Goal: Task Accomplishment & Management: Use online tool/utility

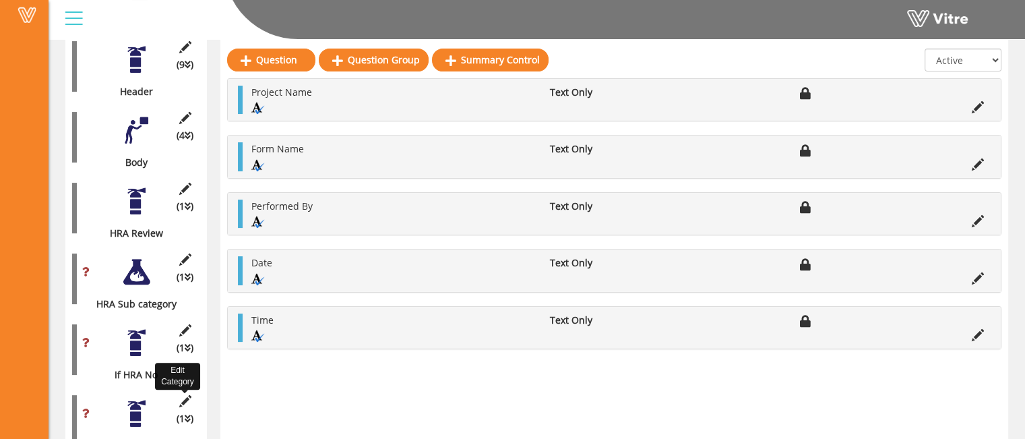
scroll to position [270, 0]
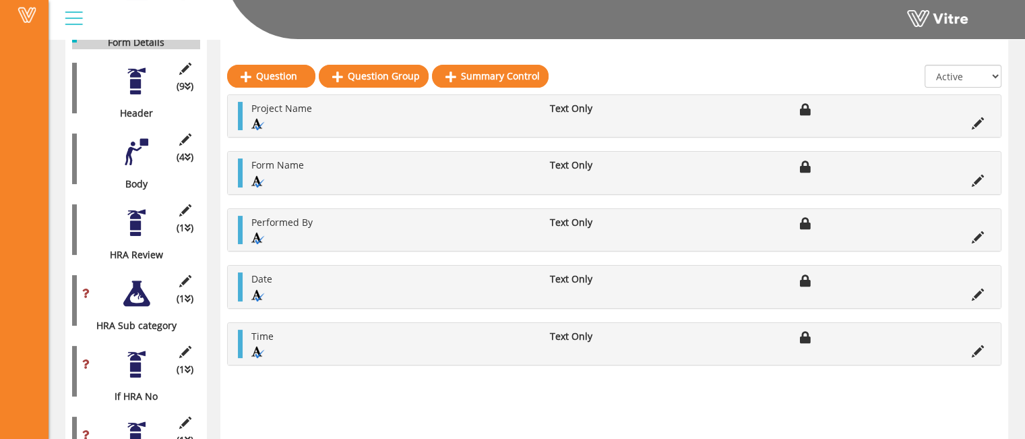
click at [123, 218] on div at bounding box center [136, 223] width 30 height 30
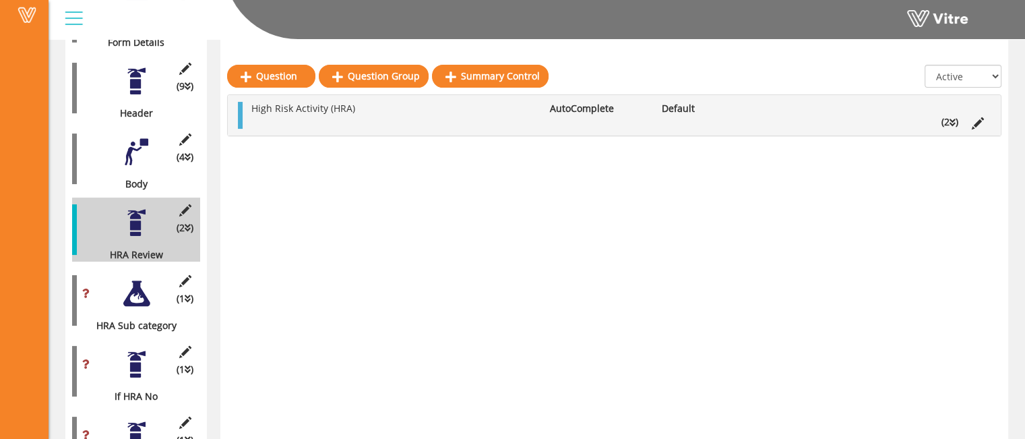
click at [140, 289] on div at bounding box center [136, 293] width 30 height 30
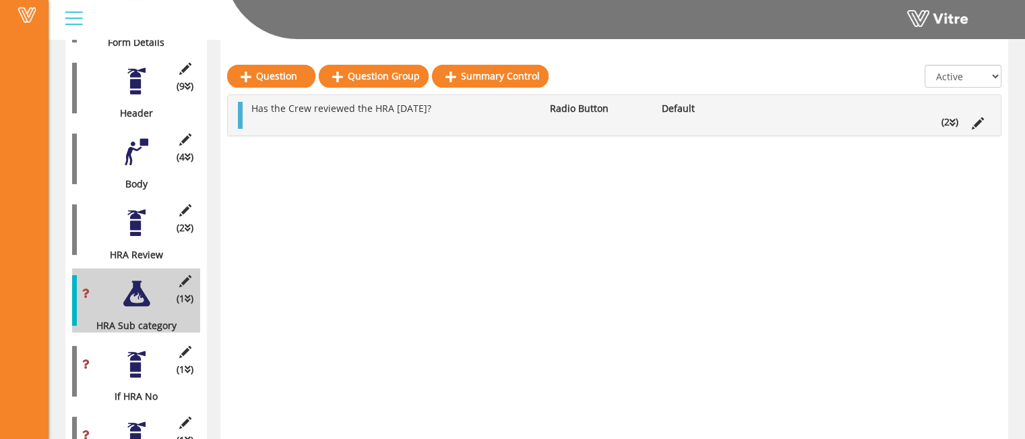
click at [143, 227] on div "(2 ) HRA Review" at bounding box center [136, 230] width 128 height 64
click at [131, 219] on div at bounding box center [136, 223] width 30 height 30
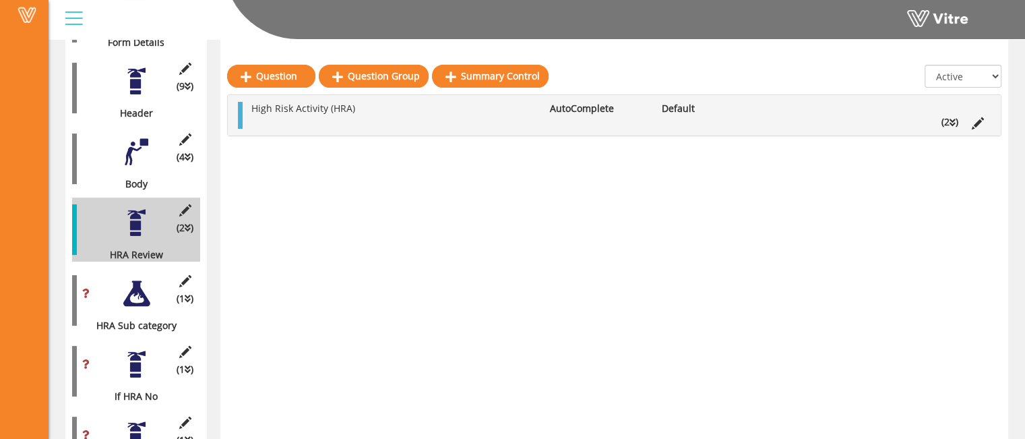
click at [135, 290] on div at bounding box center [136, 293] width 30 height 30
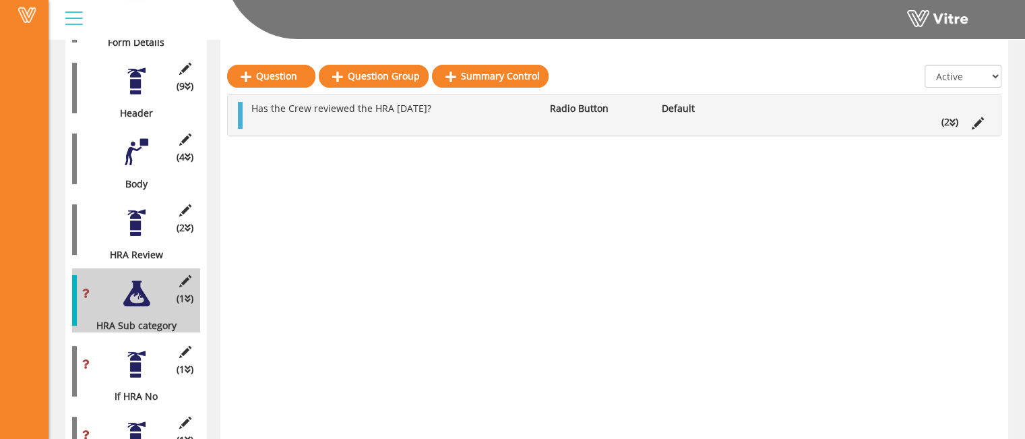
click at [359, 168] on div "Question Question Group Summary Control All Active Not Active Has the Crew revi…" at bounding box center [614, 228] width 788 height 660
click at [138, 219] on div at bounding box center [136, 223] width 30 height 30
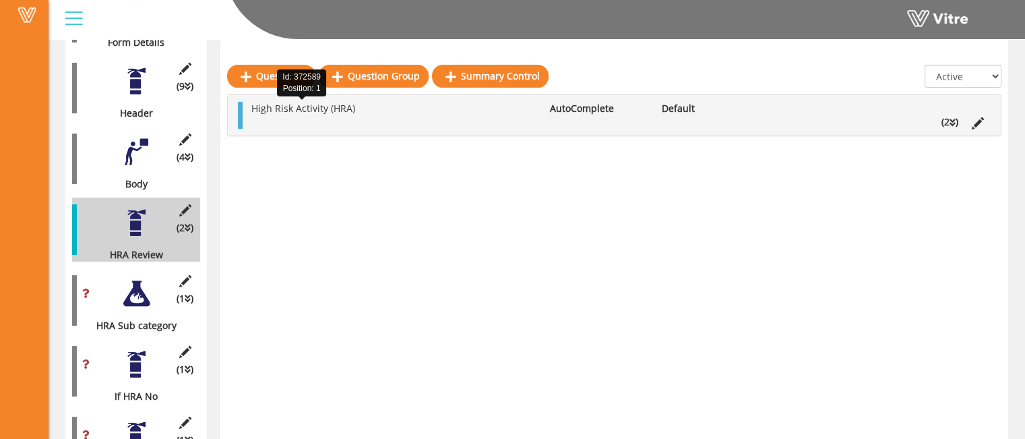
click at [315, 115] on ul "High Risk Activity (HRA) AutoComplete Default (2 )" at bounding box center [618, 115] width 746 height 27
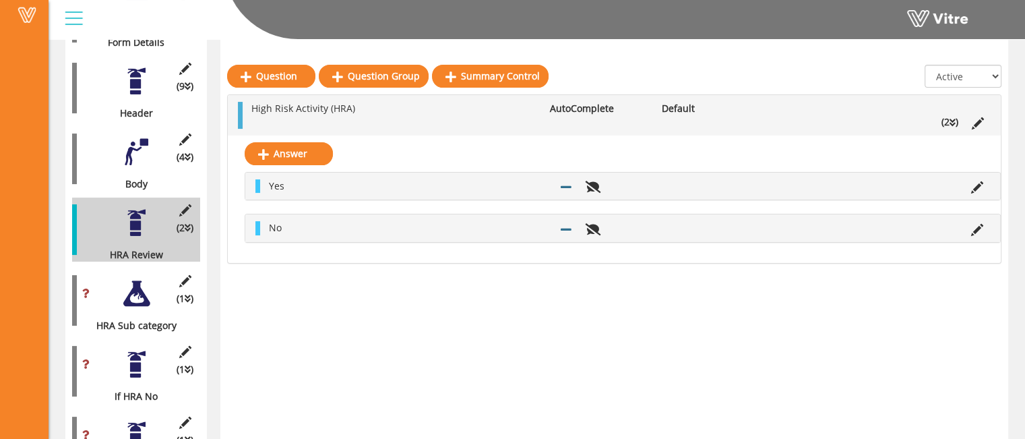
click at [128, 287] on div at bounding box center [136, 293] width 30 height 30
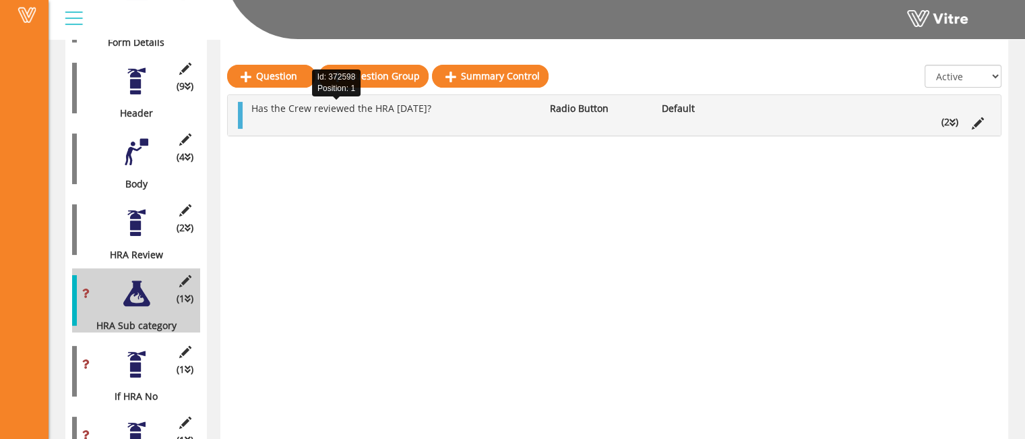
click at [369, 113] on span "Has the Crew reviewed the HRA [DATE]?" at bounding box center [341, 108] width 180 height 13
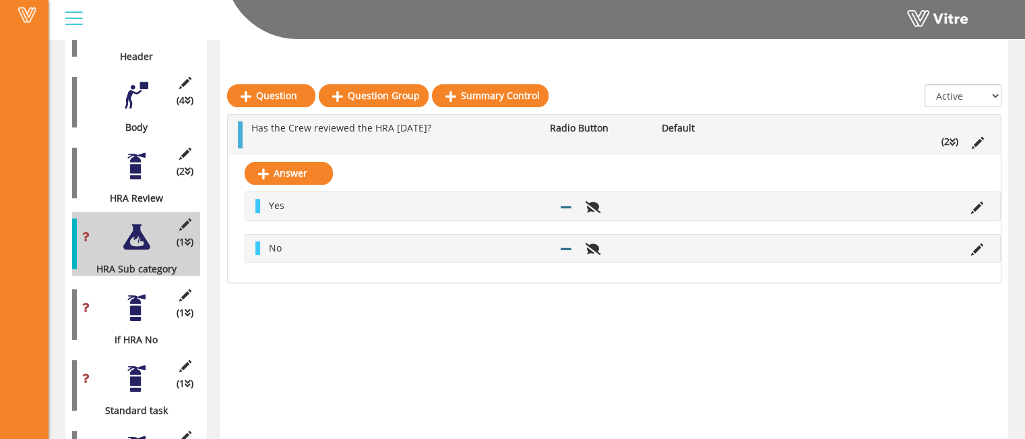
scroll to position [391, 0]
